Goal: Task Accomplishment & Management: Use online tool/utility

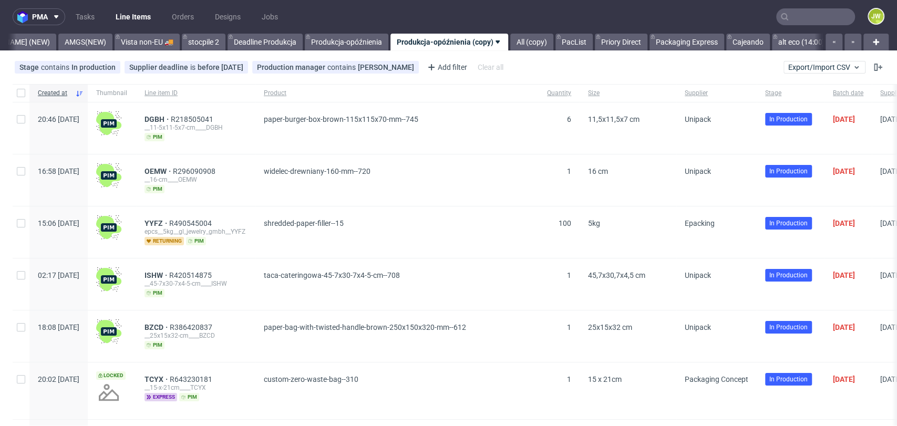
scroll to position [0, 2856]
click at [771, 42] on link "alt eco (14:00)" at bounding box center [799, 42] width 59 height 17
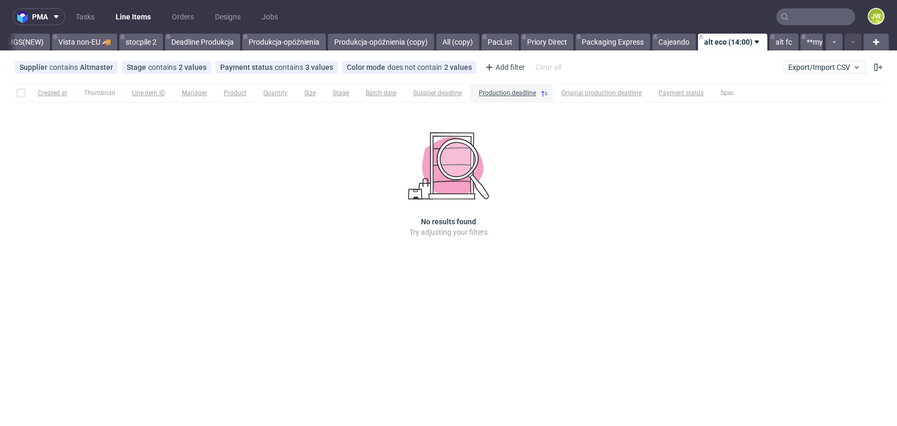
scroll to position [0, 2924]
click at [793, 47] on link "**my shipping**" at bounding box center [825, 42] width 65 height 17
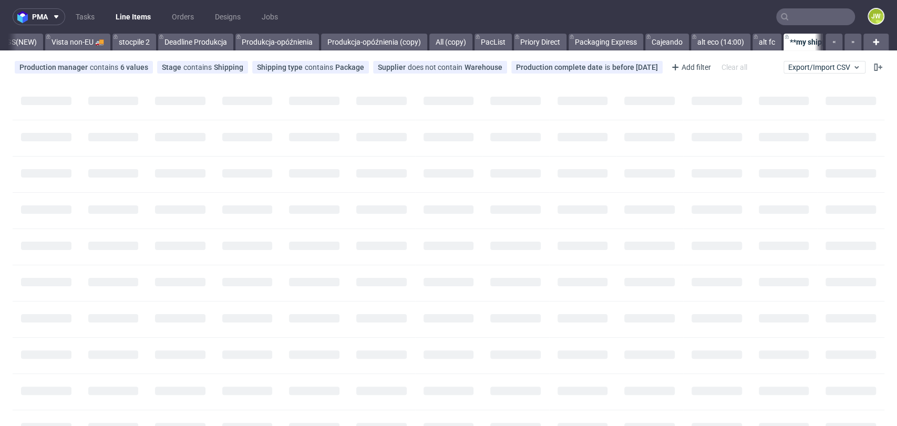
scroll to position [0, 2933]
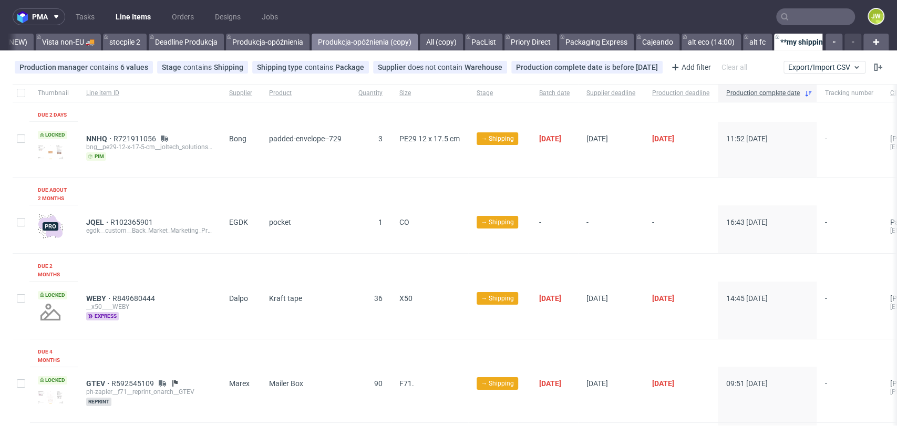
click at [312, 40] on link "Produkcja-opóźnienia (copy)" at bounding box center [365, 42] width 106 height 17
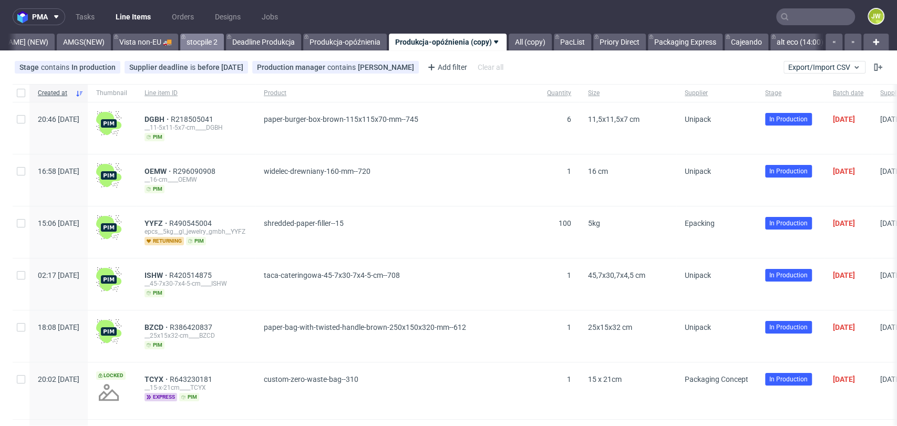
click at [180, 39] on link "stocpile 2" at bounding box center [202, 42] width 44 height 17
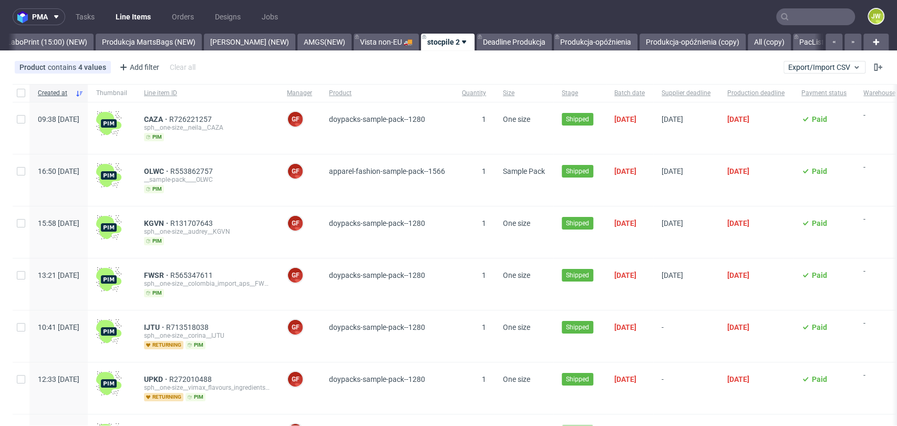
click at [286, 78] on div "Product contains 4 values Doypacks Sample Pack, Health & Beauty Sample Pack, Ho…" at bounding box center [448, 67] width 897 height 25
drag, startPoint x: 296, startPoint y: 65, endPoint x: 282, endPoint y: 53, distance: 18.6
click at [296, 65] on div "Product contains 4 values Doypacks Sample Pack, Health & Beauty Sample Pack, Ho…" at bounding box center [448, 67] width 897 height 25
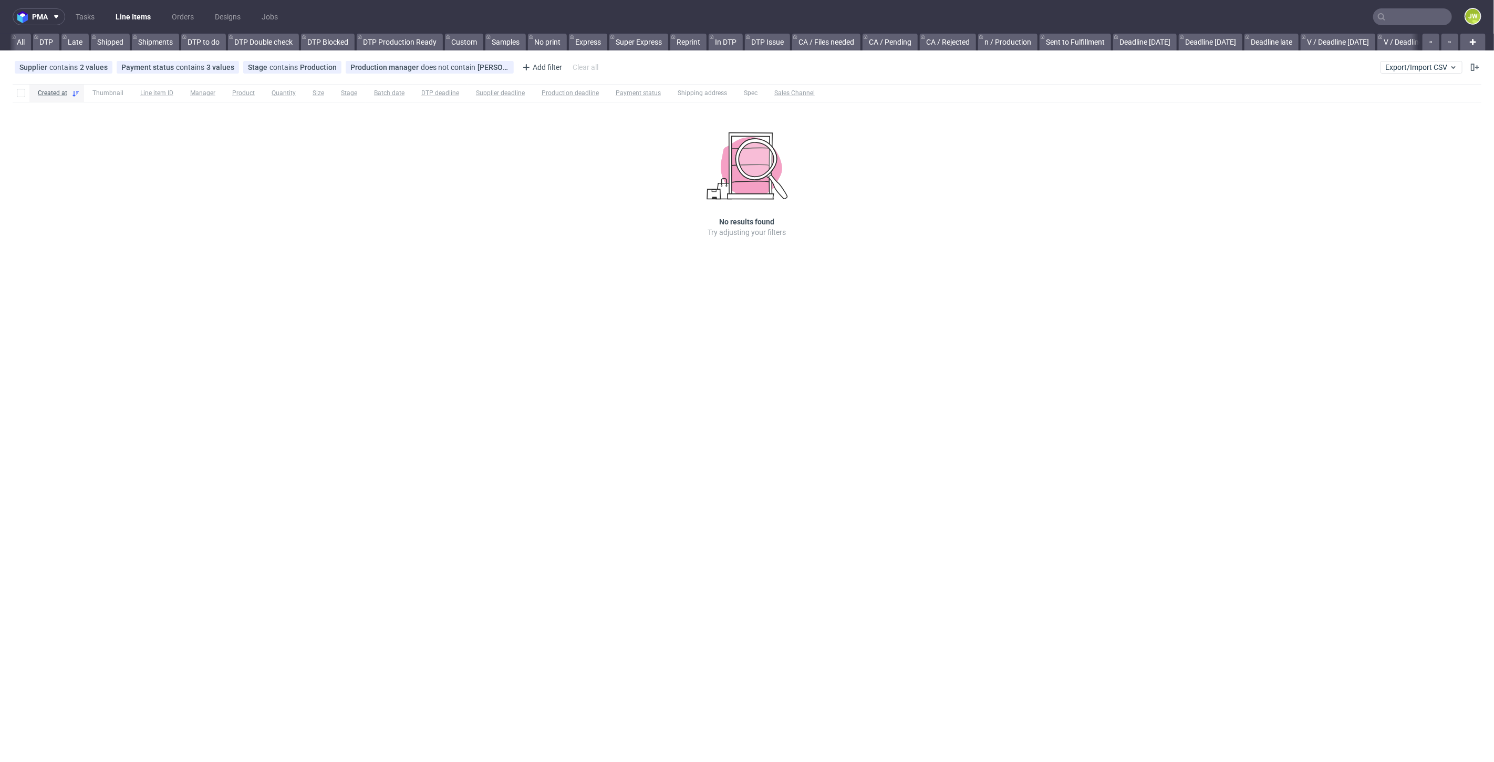
scroll to position [0, 1193]
click at [1412, 65] on span "Export/Import CSV" at bounding box center [1421, 67] width 73 height 8
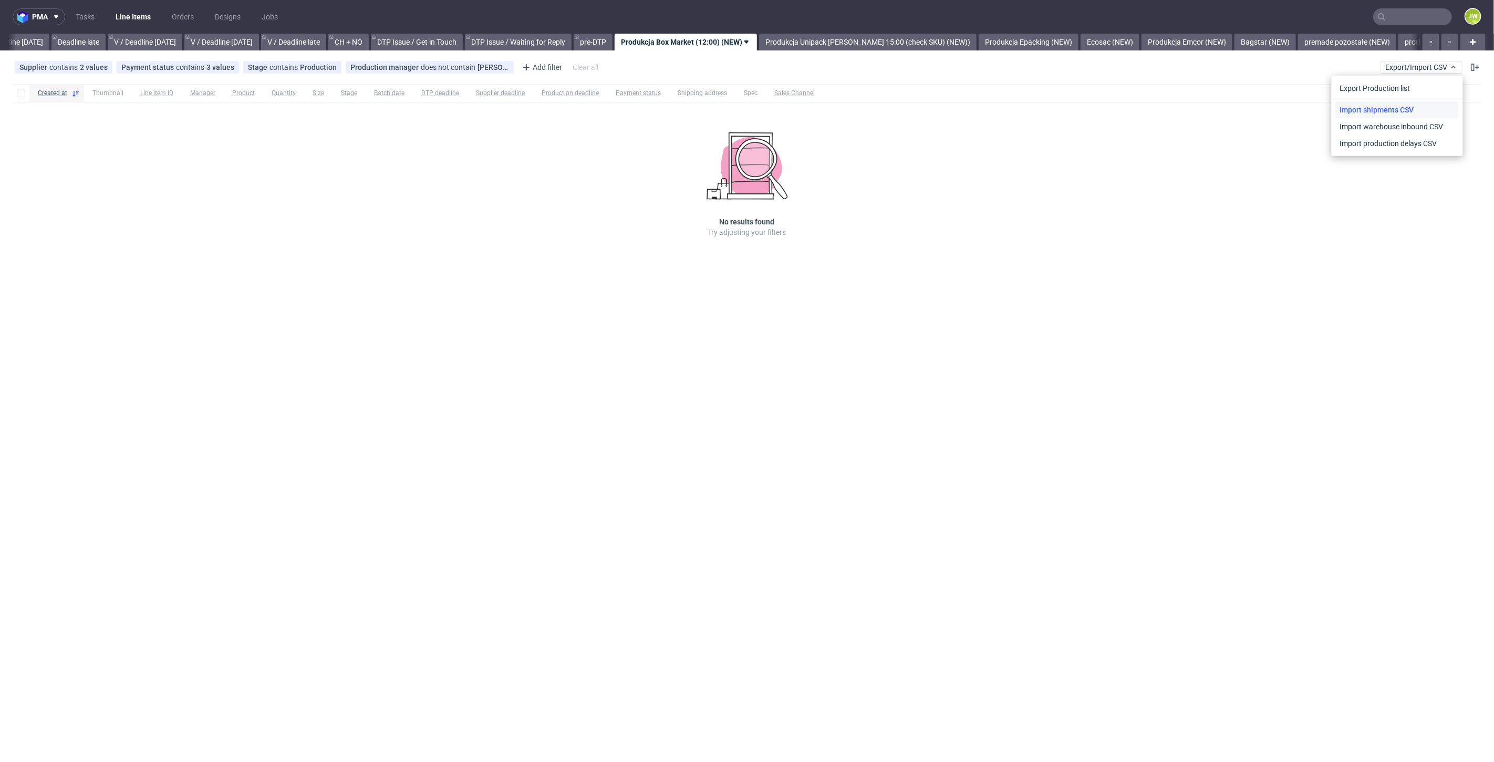
click at [1396, 111] on link "Import shipments CSV" at bounding box center [1397, 109] width 123 height 17
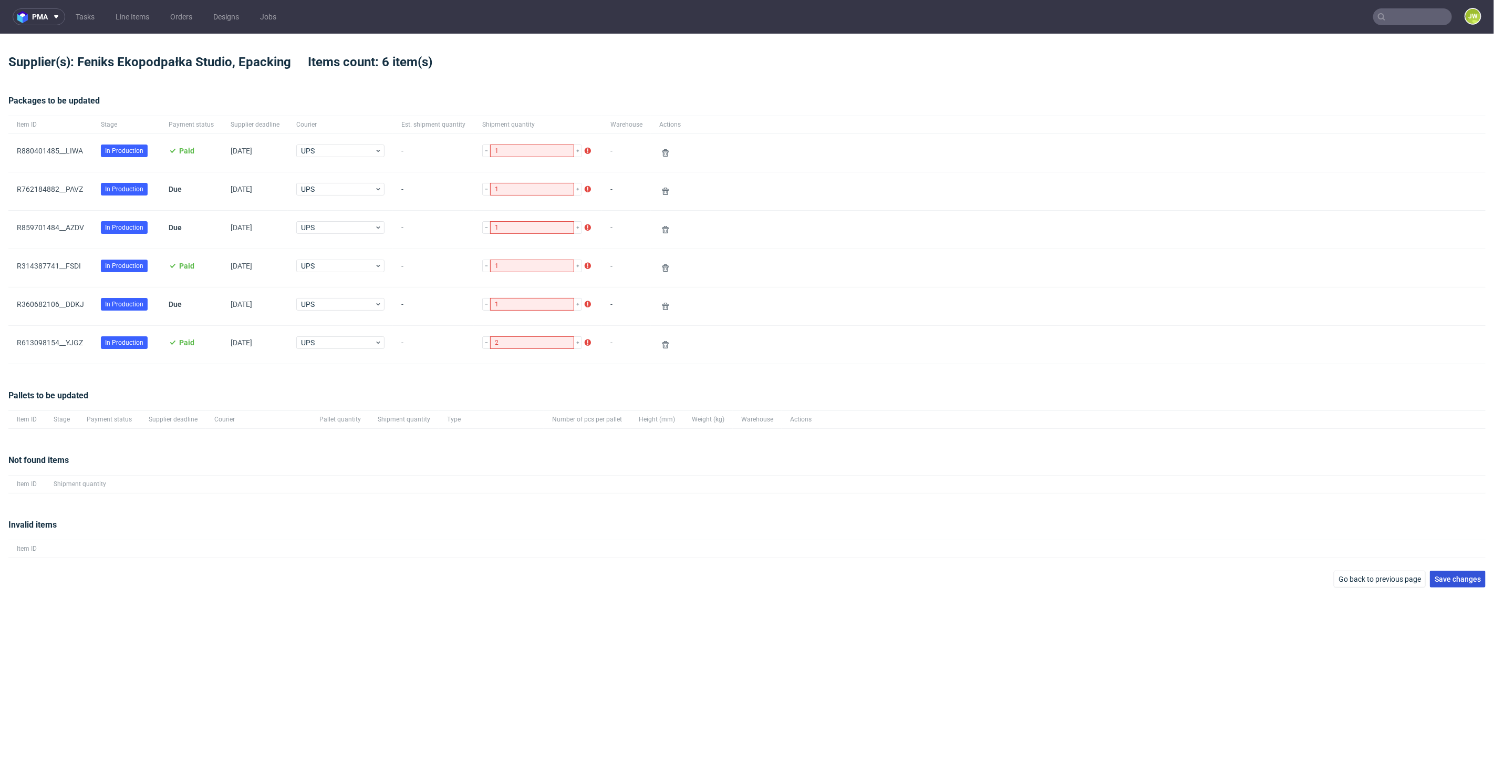
click at [1443, 577] on span "Save changes" at bounding box center [1458, 578] width 46 height 7
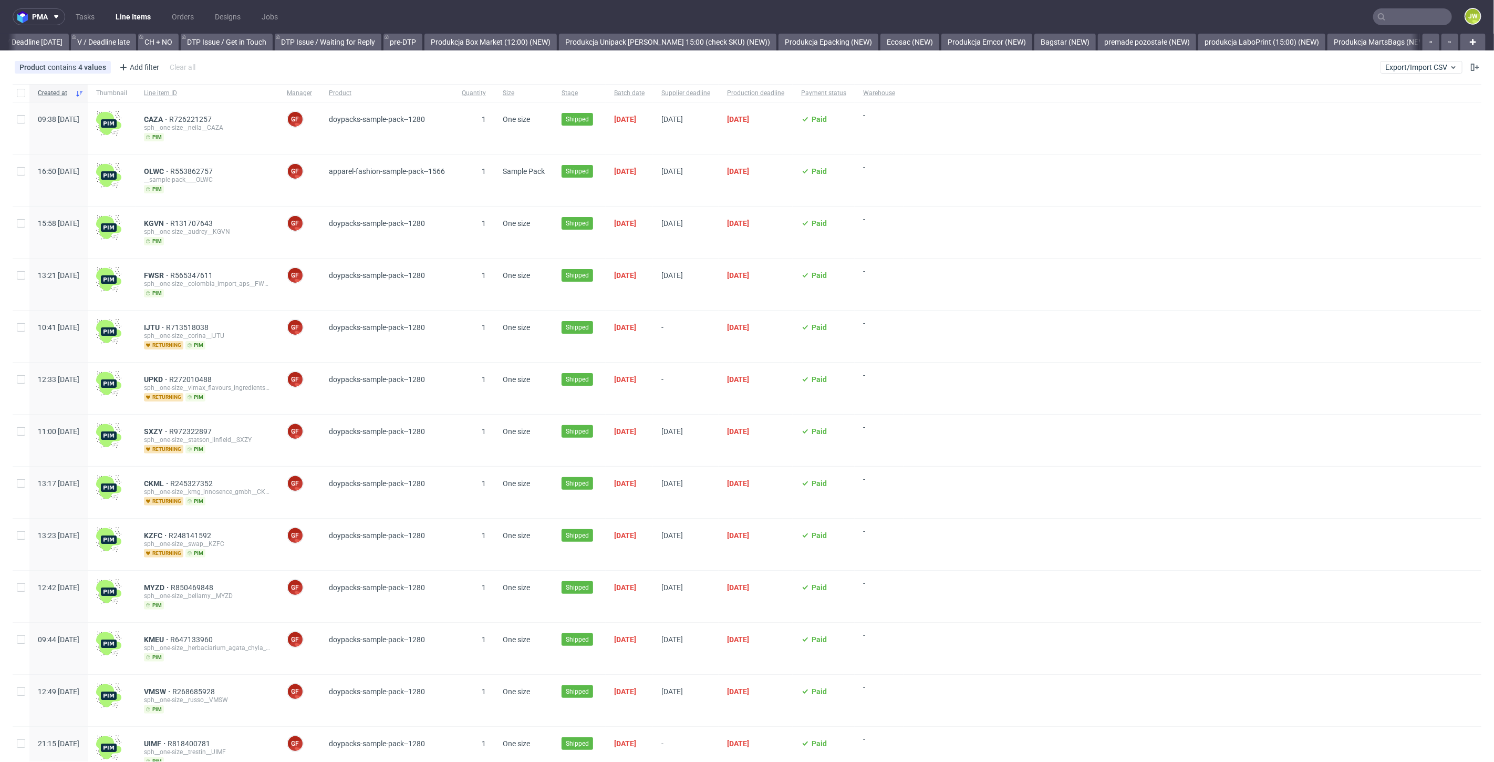
scroll to position [0, 2314]
click at [1425, 67] on span "Export/Import CSV" at bounding box center [1421, 67] width 73 height 8
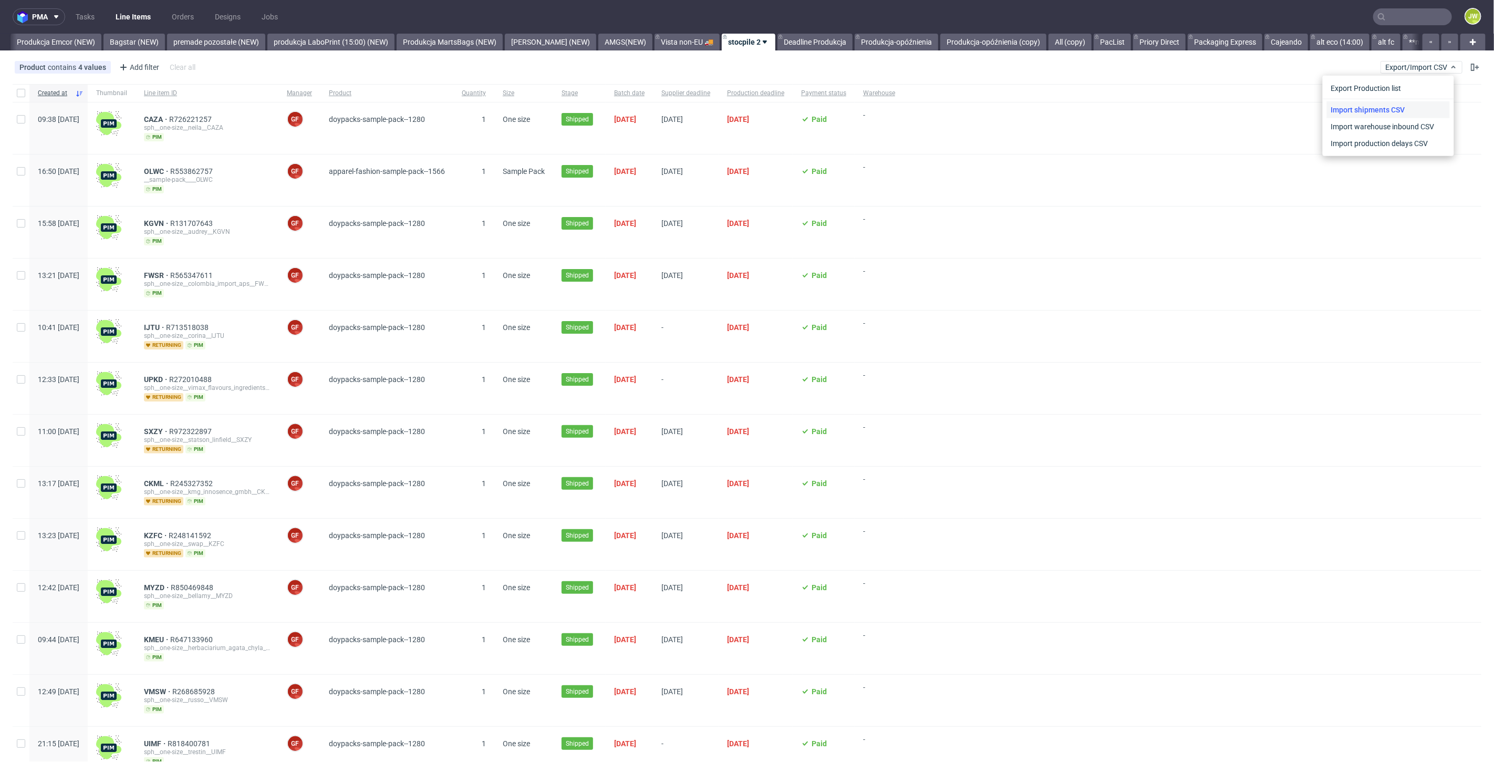
click at [1339, 112] on link "Import shipments CSV" at bounding box center [1388, 109] width 123 height 17
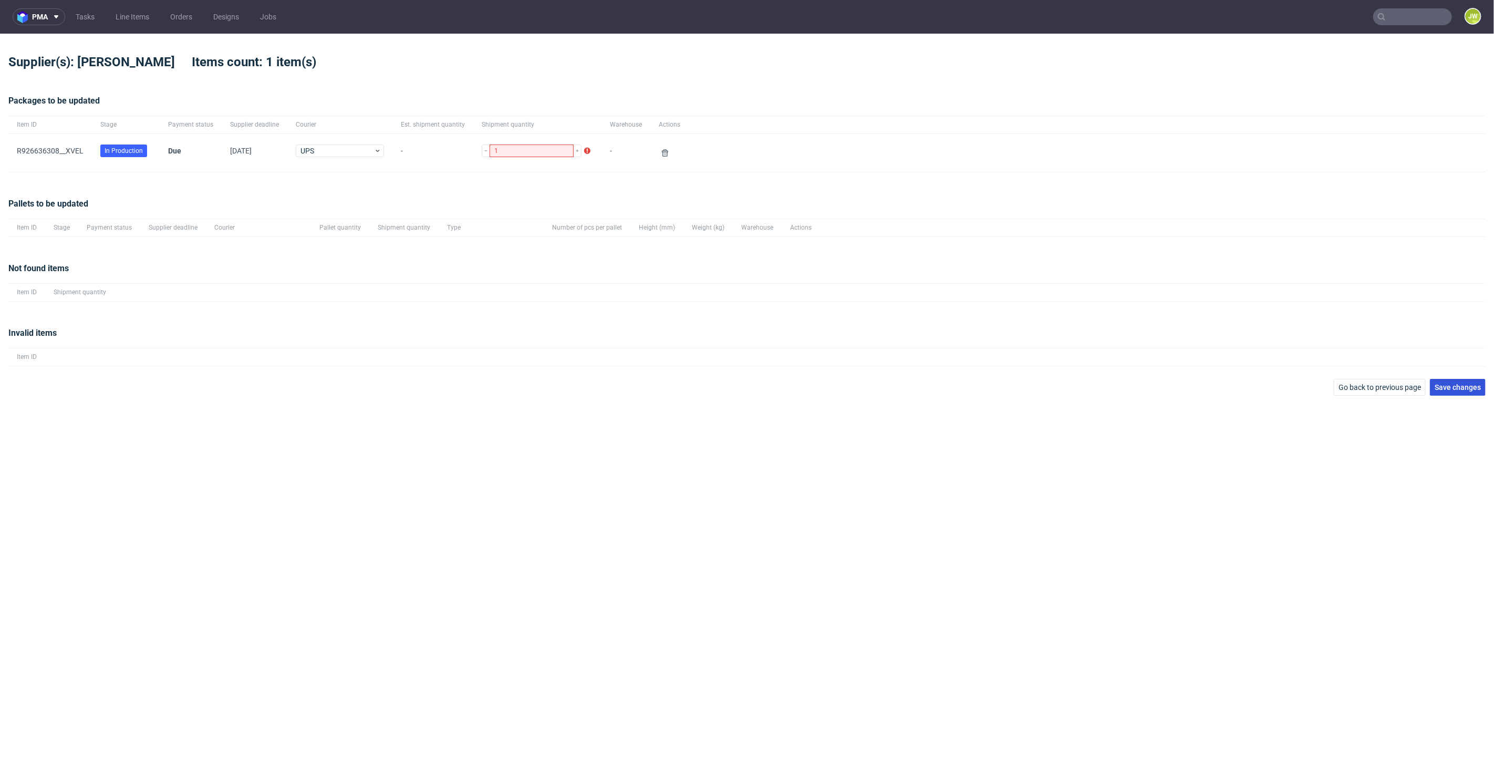
drag, startPoint x: 1459, startPoint y: 385, endPoint x: 1448, endPoint y: 385, distance: 10.5
click at [1458, 385] on span "Save changes" at bounding box center [1458, 387] width 46 height 7
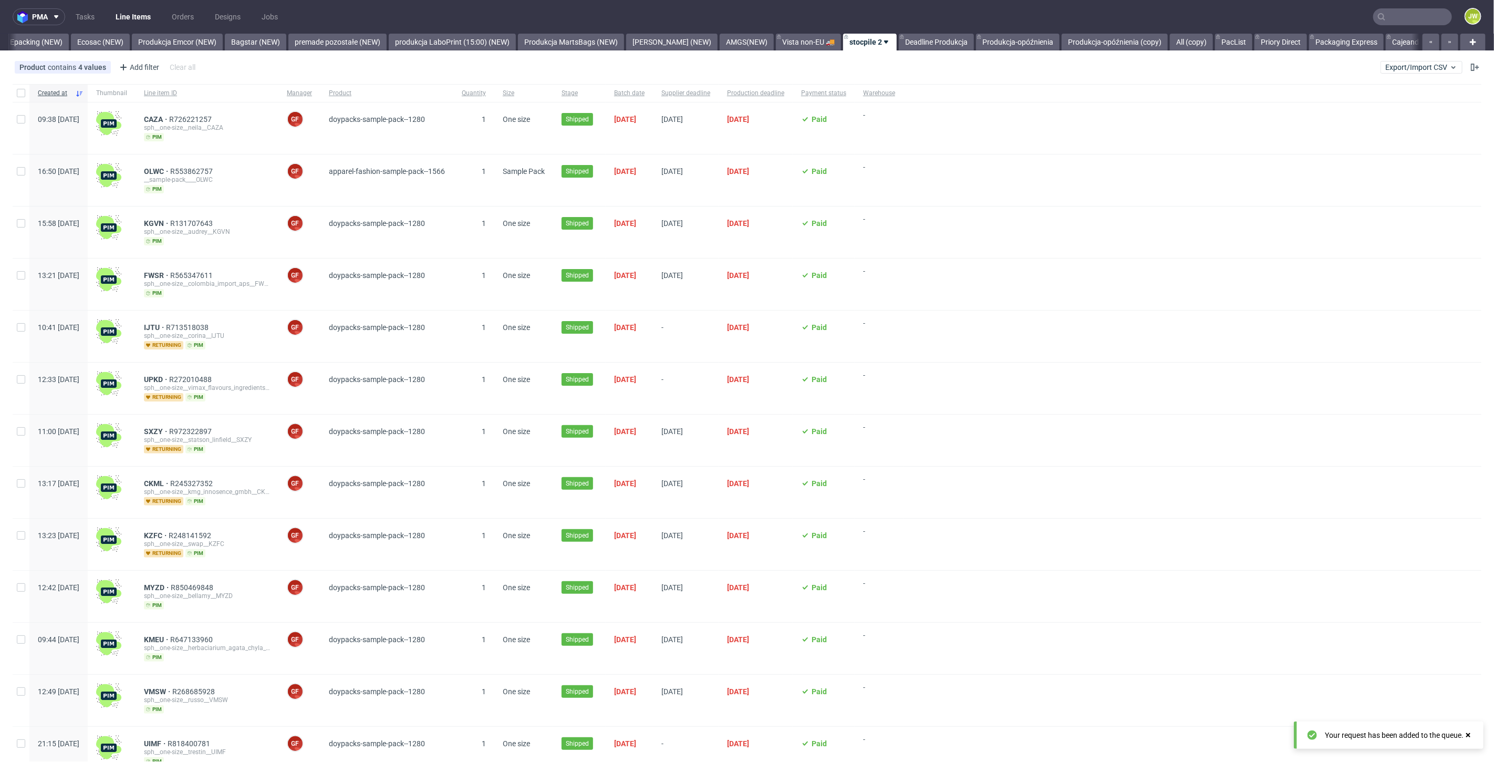
click at [123, 19] on link "Line Items" at bounding box center [133, 16] width 48 height 17
